Goal: Task Accomplishment & Management: Use online tool/utility

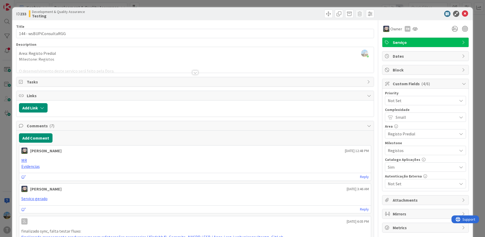
click at [2, 149] on div "ID 233 Development & Quality Assurance Testing Title 23 / 128 144 - wsBUPiConsu…" at bounding box center [242, 118] width 485 height 237
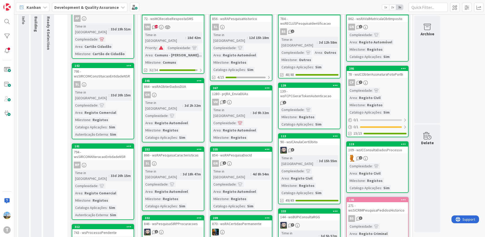
click at [316, 147] on div "3" at bounding box center [308, 150] width 61 height 7
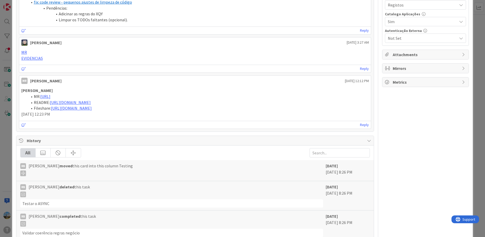
scroll to position [257, 0]
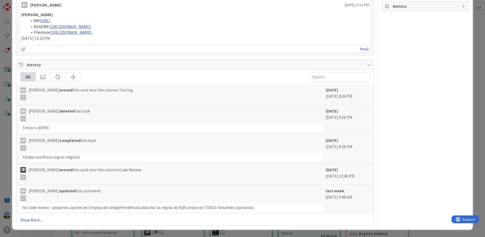
drag, startPoint x: 137, startPoint y: 91, endPoint x: 24, endPoint y: 85, distance: 113.2
click at [24, 85] on div "RB [PERSON_NAME] moved this card into this column Testing [DATE] [DATE] 8:26 PM" at bounding box center [194, 94] width 357 height 21
copy div "[PERSON_NAME] moved this card into this column Testing"
click at [100, 136] on div "RB [PERSON_NAME] completed this task Validar coerência regras negócio [DATE] [D…" at bounding box center [194, 149] width 357 height 29
